Goal: Task Accomplishment & Management: Complete application form

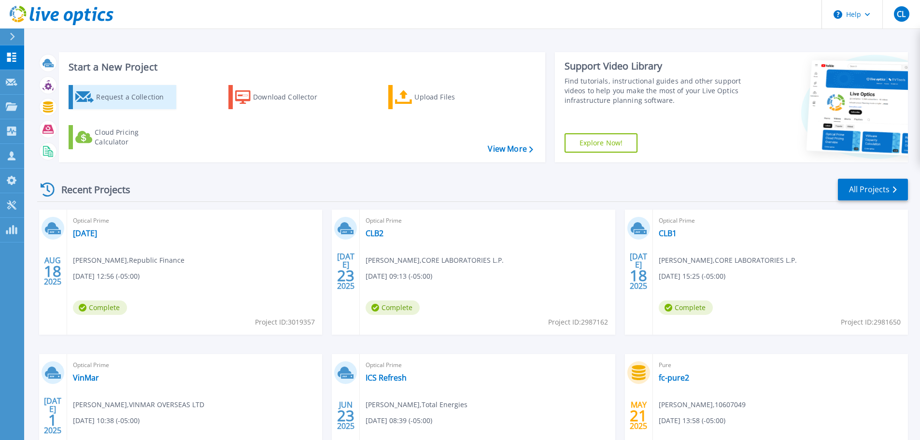
click at [133, 97] on div "Request a Collection" at bounding box center [134, 96] width 77 height 19
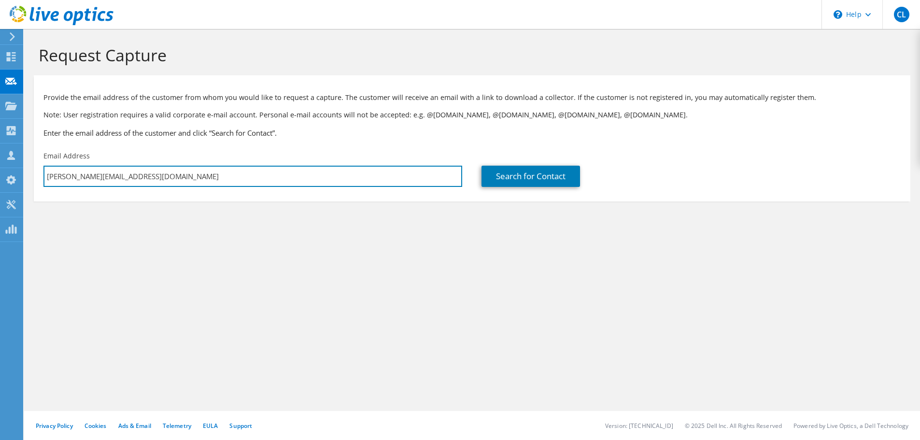
paste input "enryr@rocketball"
click at [47, 179] on input "[EMAIL_ADDRESS][DOMAIN_NAME]" at bounding box center [252, 176] width 419 height 21
drag, startPoint x: 48, startPoint y: 178, endPoint x: 35, endPoint y: 183, distance: 14.1
click at [35, 183] on div "Email Address [EMAIL_ADDRESS][DOMAIN_NAME]" at bounding box center [253, 168] width 438 height 45
type input "[EMAIL_ADDRESS][DOMAIN_NAME]"
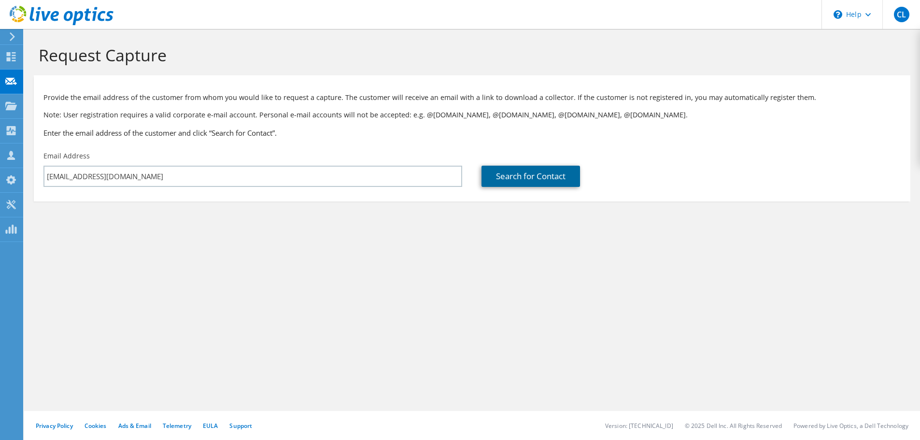
click at [517, 180] on link "Search for Contact" at bounding box center [530, 176] width 99 height 21
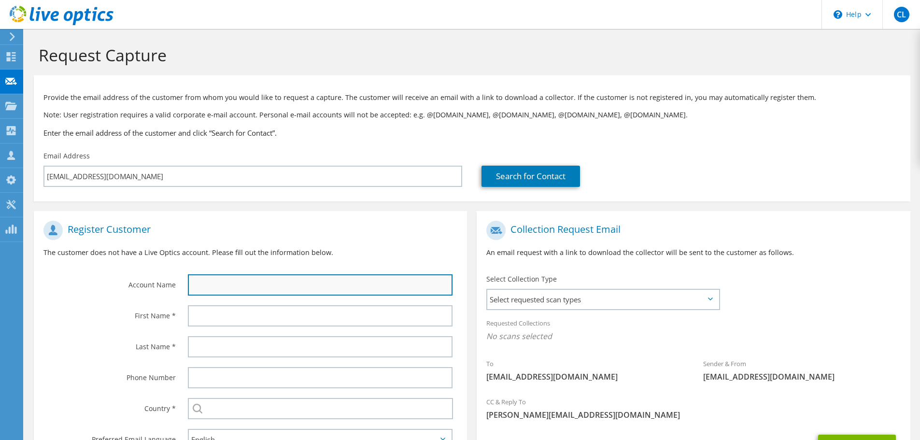
click at [408, 293] on input "text" at bounding box center [320, 284] width 265 height 21
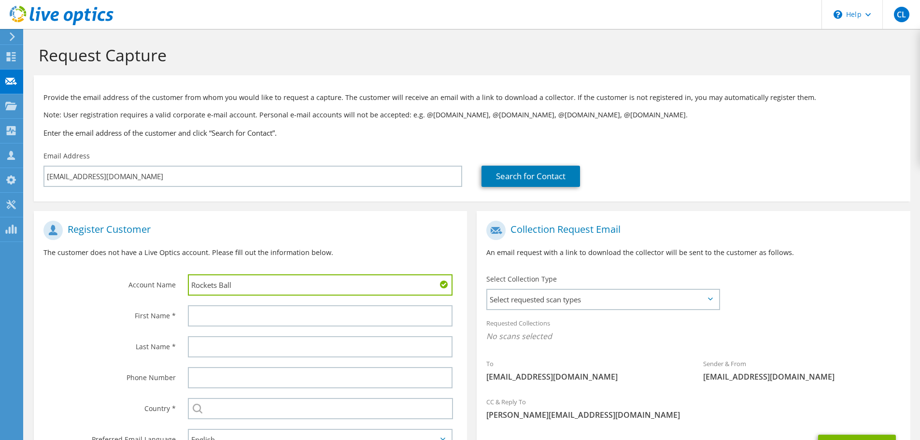
type input "Rockets Ball"
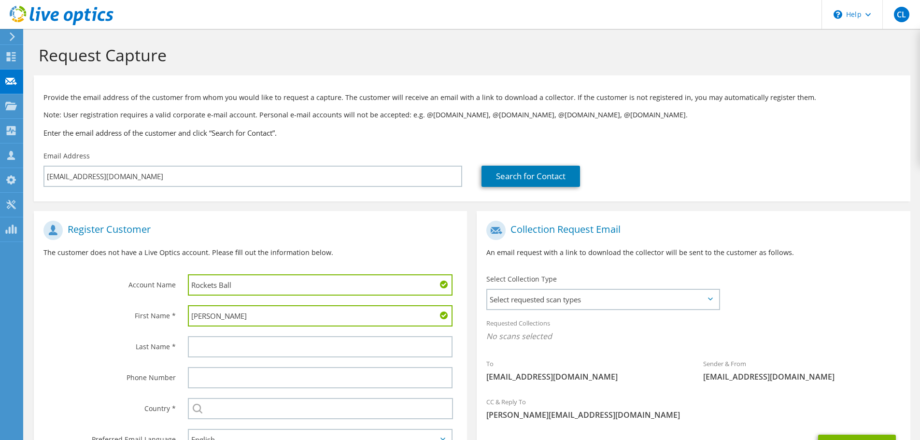
type input "[PERSON_NAME]"
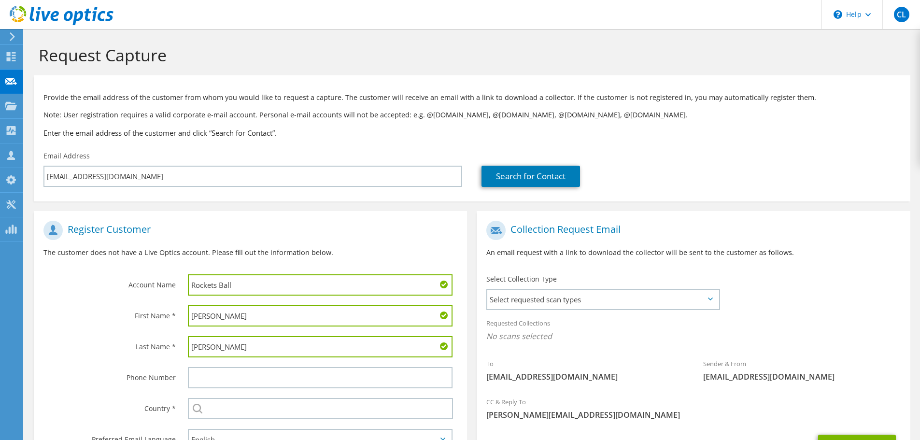
type input "[PERSON_NAME]"
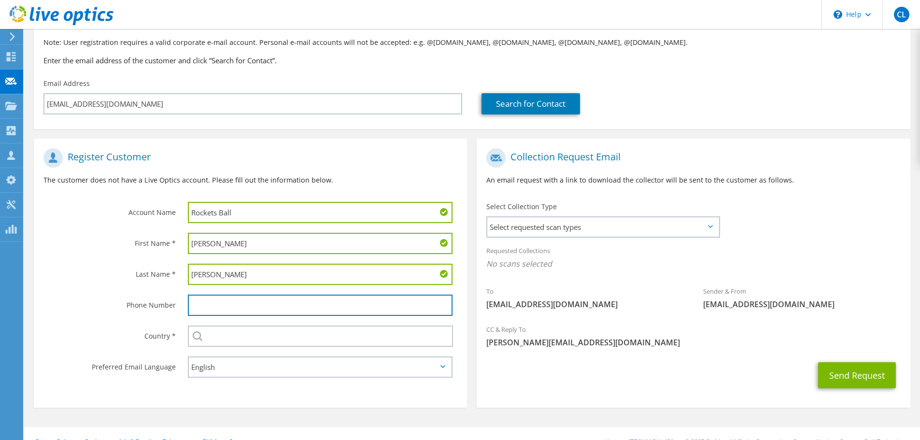
scroll to position [88, 0]
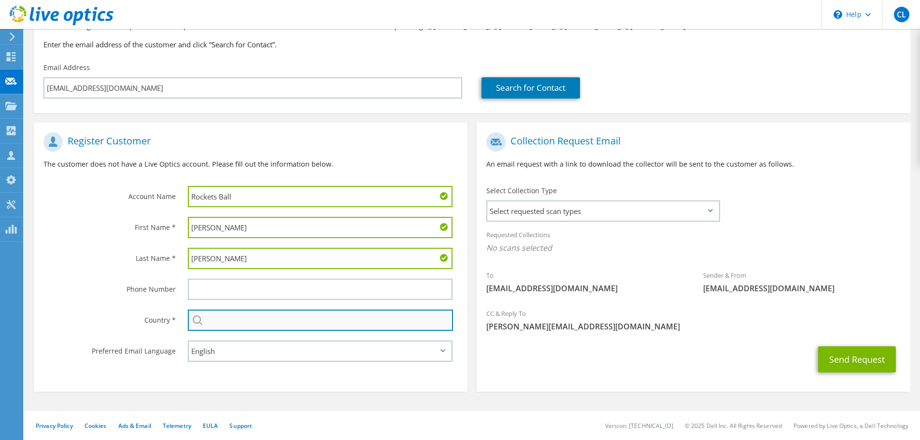
click at [278, 327] on input "text" at bounding box center [320, 320] width 265 height 21
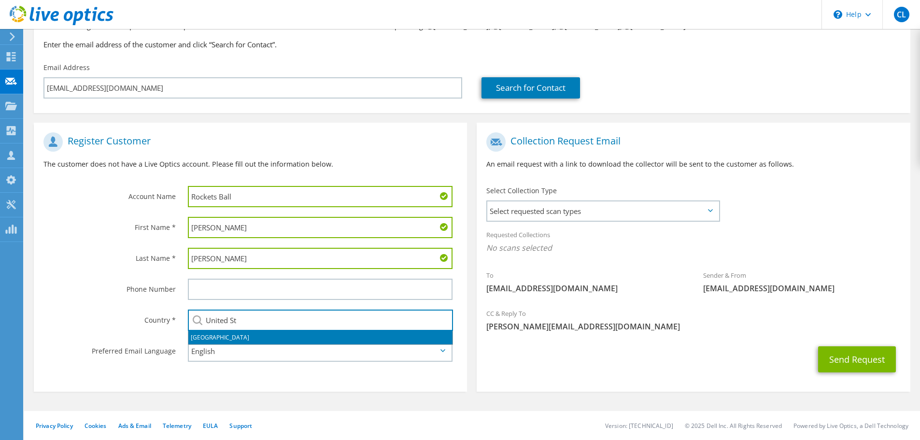
click at [269, 342] on li "[GEOGRAPHIC_DATA]" at bounding box center [320, 338] width 264 height 14
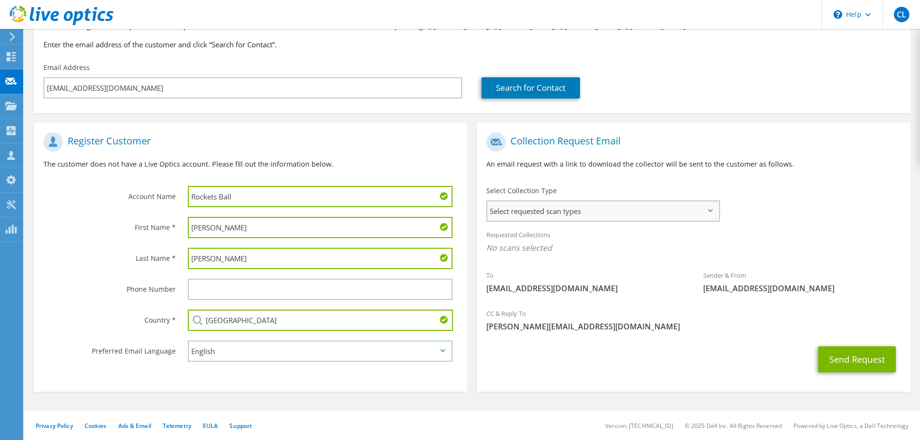
type input "[GEOGRAPHIC_DATA]"
click at [584, 206] on span "Select requested scan types" at bounding box center [602, 210] width 231 height 19
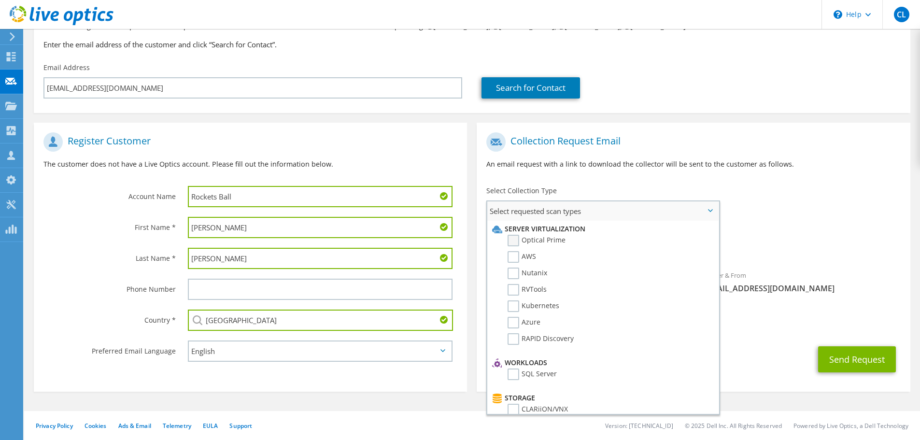
click at [517, 242] on label "Optical Prime" at bounding box center [536, 241] width 58 height 12
click at [0, 0] on input "Optical Prime" at bounding box center [0, 0] width 0 height 0
click at [515, 290] on label "RVTools" at bounding box center [526, 290] width 39 height 12
click at [0, 0] on input "RVTools" at bounding box center [0, 0] width 0 height 0
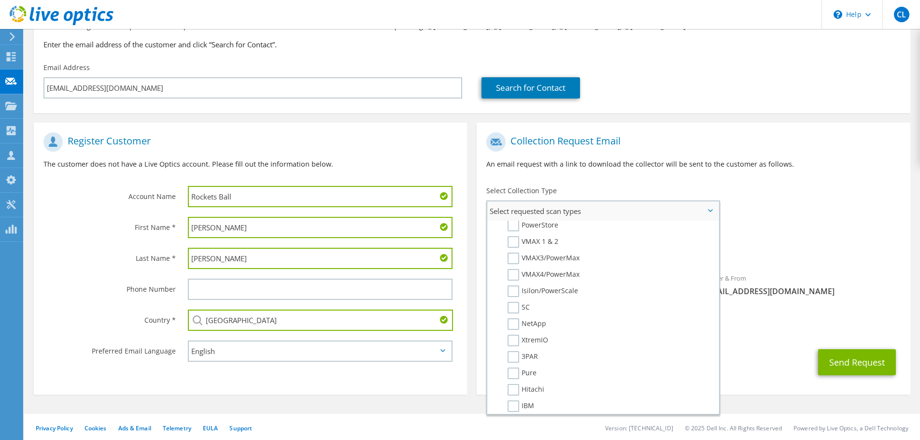
scroll to position [217, 0]
click at [515, 322] on label "NetApp" at bounding box center [526, 324] width 39 height 12
click at [0, 0] on input "NetApp" at bounding box center [0, 0] width 0 height 0
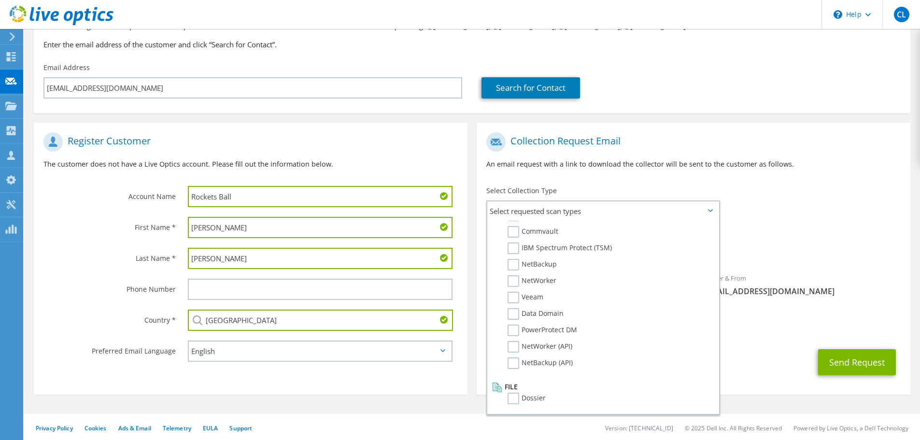
click at [828, 211] on div "To [EMAIL_ADDRESS][DOMAIN_NAME] Sender & From [EMAIL_ADDRESS][DOMAIN_NAME]" at bounding box center [693, 216] width 433 height 179
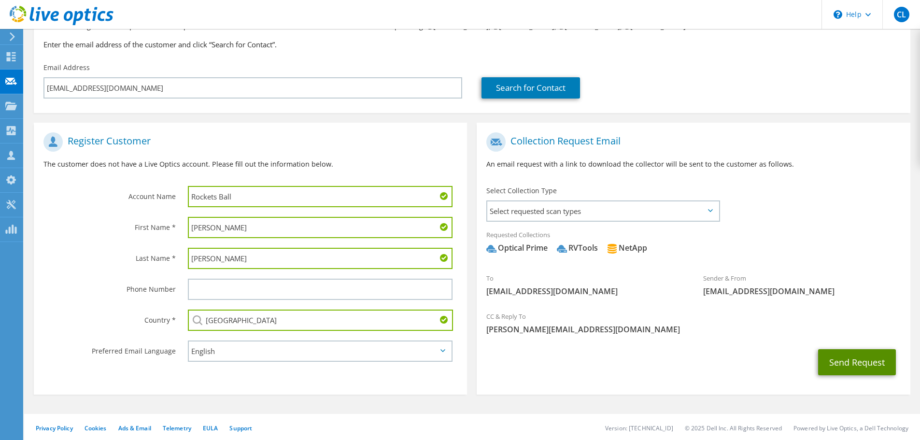
click at [843, 364] on button "Send Request" at bounding box center [857, 362] width 78 height 26
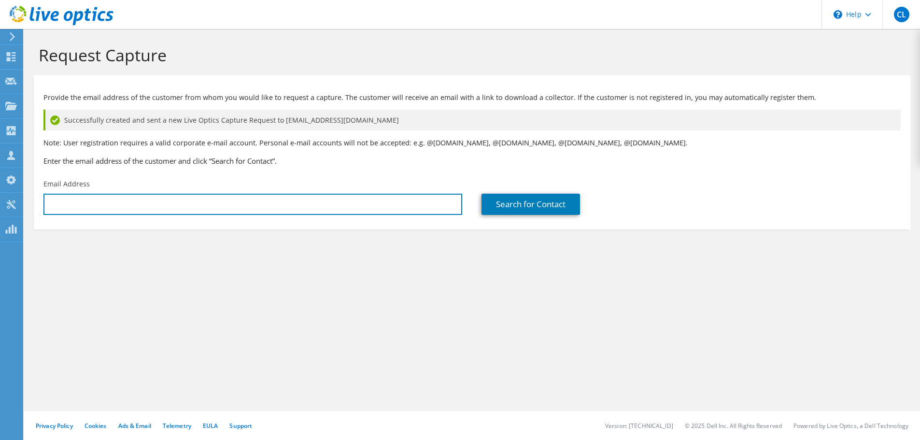
type input "[PERSON_NAME][EMAIL_ADDRESS][DOMAIN_NAME]"
